Goal: Transaction & Acquisition: Book appointment/travel/reservation

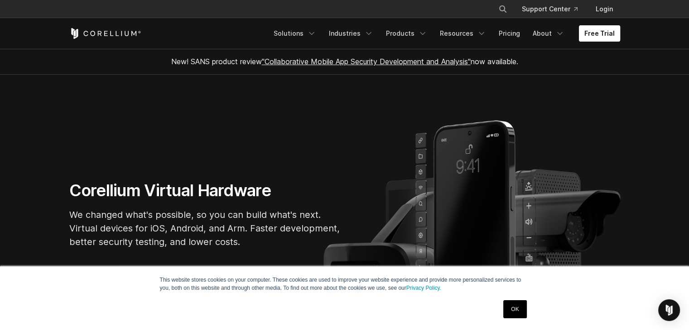
click at [598, 34] on link "Free Trial" at bounding box center [599, 33] width 41 height 16
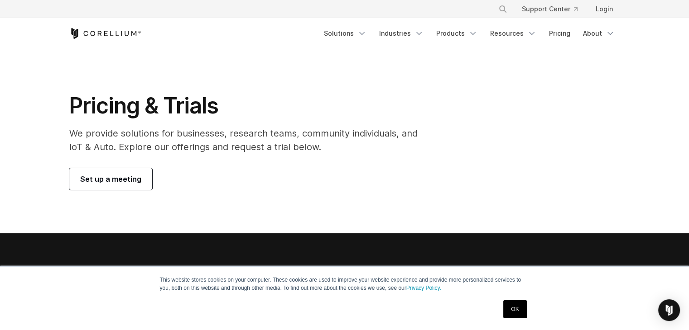
click at [136, 174] on span "Set up a meeting" at bounding box center [110, 179] width 61 height 11
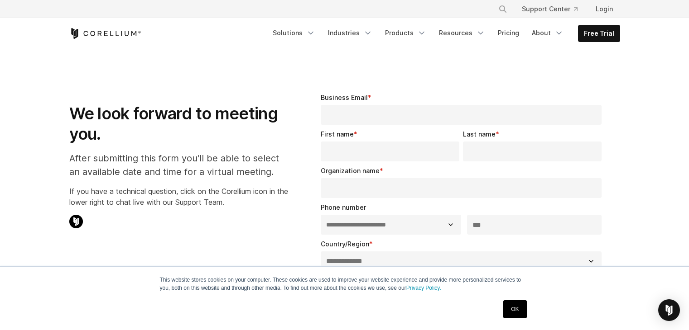
select select "**"
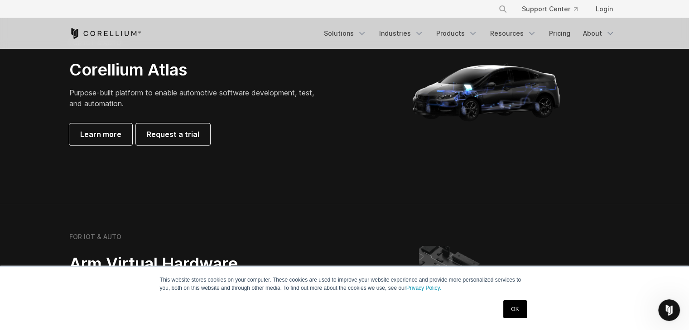
scroll to position [896, 0]
